Goal: Navigation & Orientation: Understand site structure

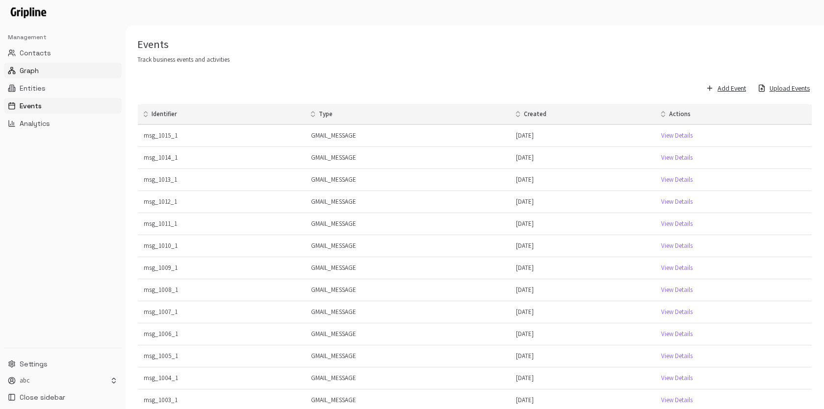
click at [33, 69] on span "Graph" at bounding box center [29, 71] width 19 height 10
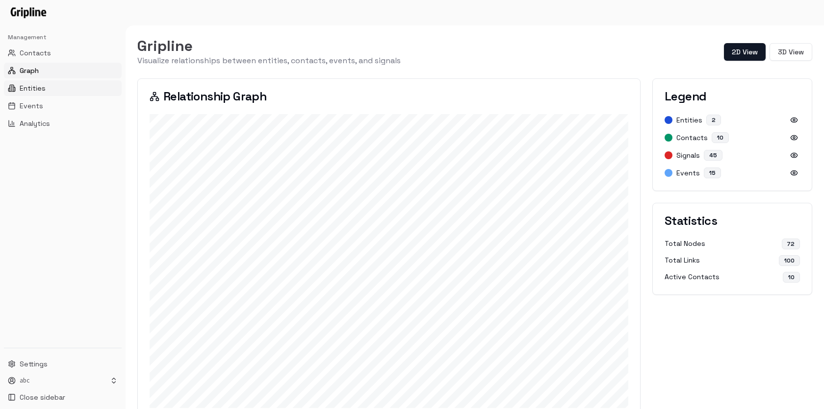
click at [31, 90] on span "Entities" at bounding box center [33, 88] width 26 height 10
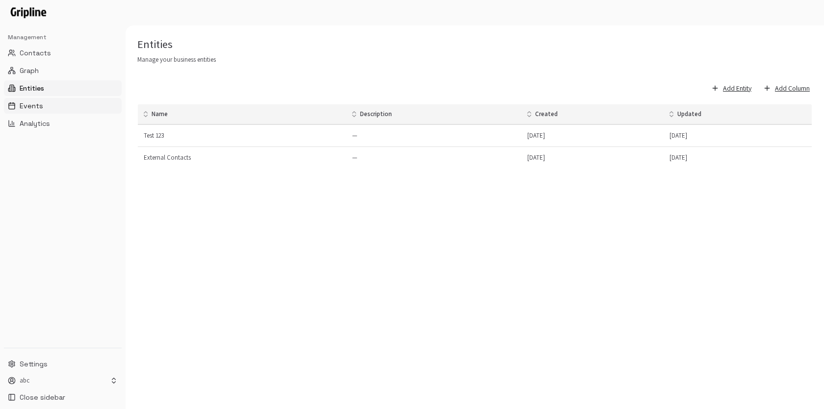
click at [31, 113] on button "Events" at bounding box center [63, 106] width 118 height 16
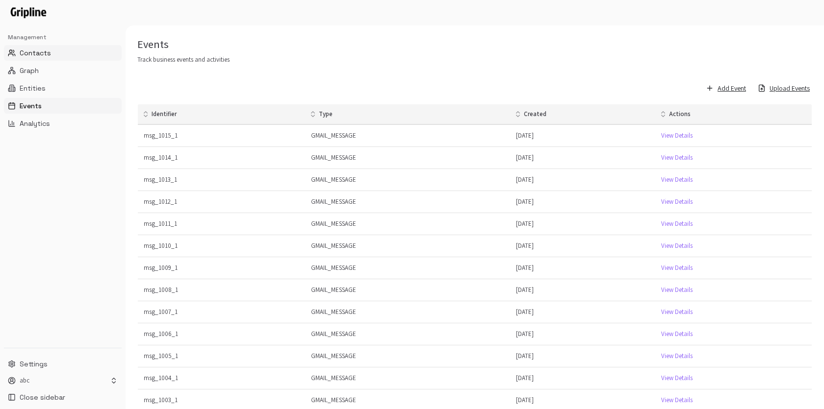
click at [42, 52] on span "Contacts" at bounding box center [35, 53] width 31 height 10
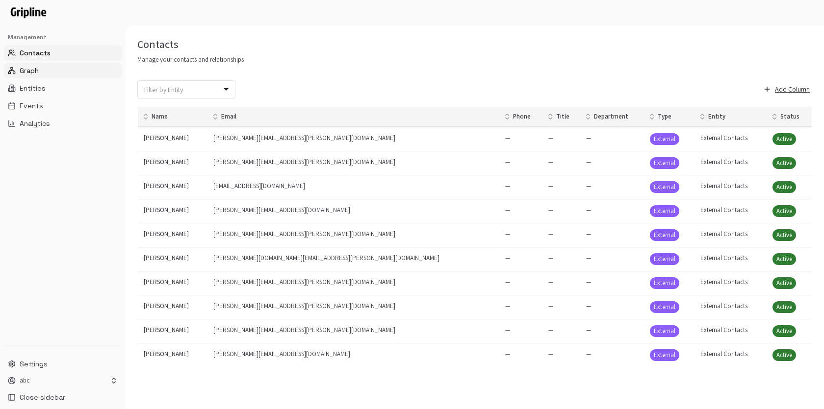
click at [34, 68] on span "Graph" at bounding box center [29, 71] width 19 height 10
